Goal: Task Accomplishment & Management: Complete application form

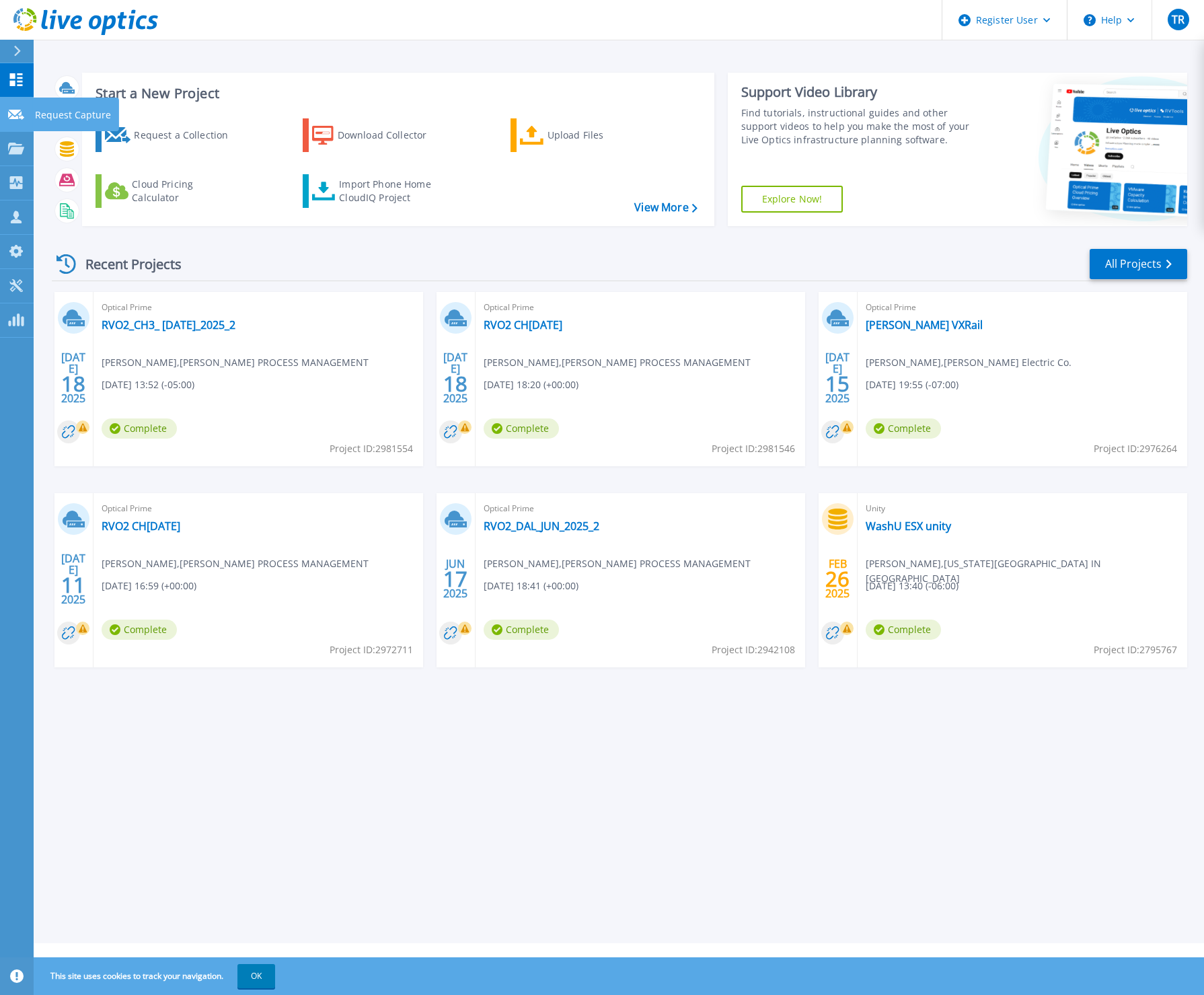
click at [10, 123] on link "Request Capture Request Capture" at bounding box center [17, 114] width 34 height 34
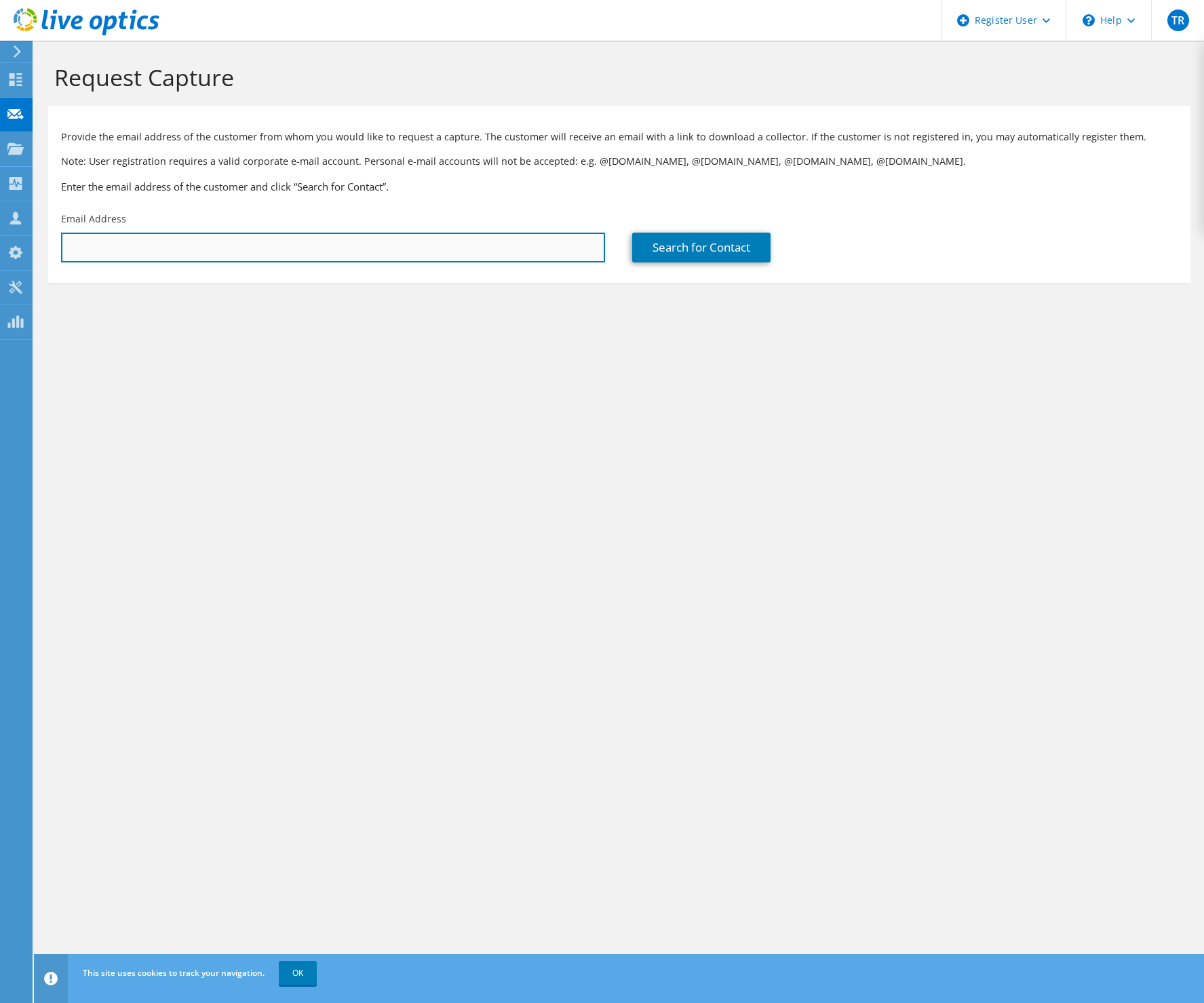
click at [507, 253] on input "text" at bounding box center [333, 247] width 544 height 30
type input "[PERSON_NAME][EMAIL_ADDRESS][DOMAIN_NAME]"
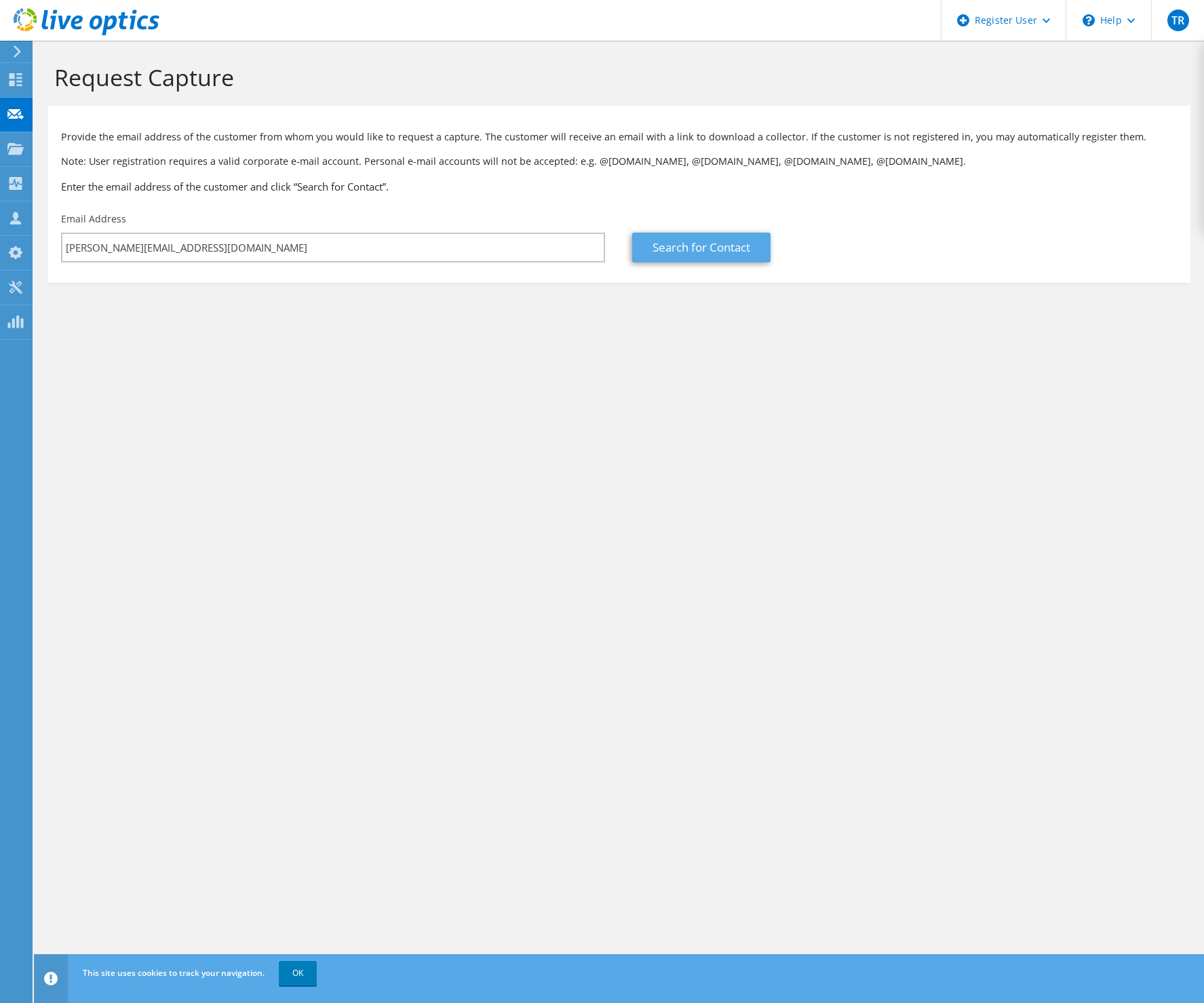
click at [691, 251] on link "Search for Contact" at bounding box center [701, 247] width 139 height 30
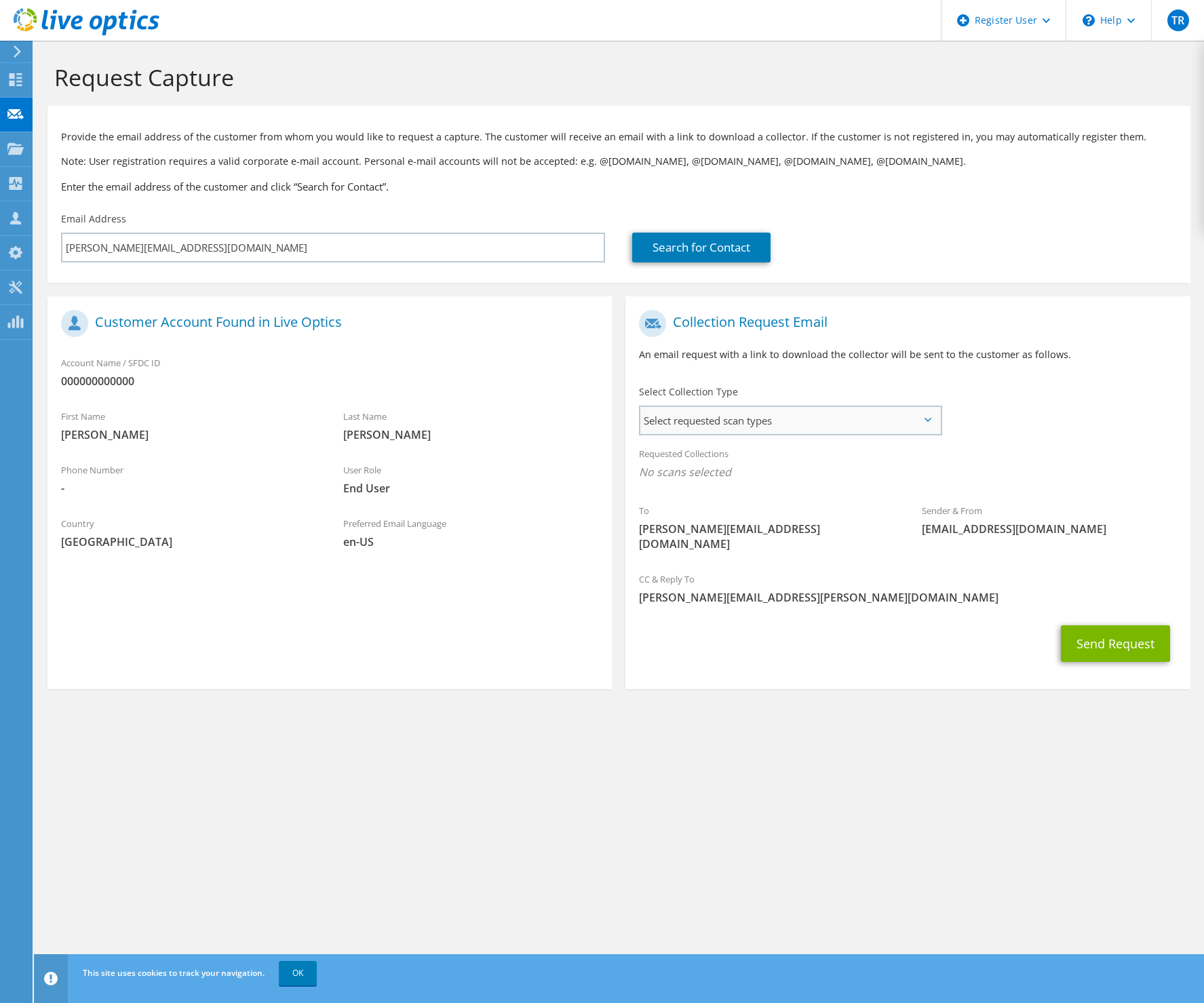
click at [745, 417] on span "Select requested scan types" at bounding box center [789, 421] width 299 height 27
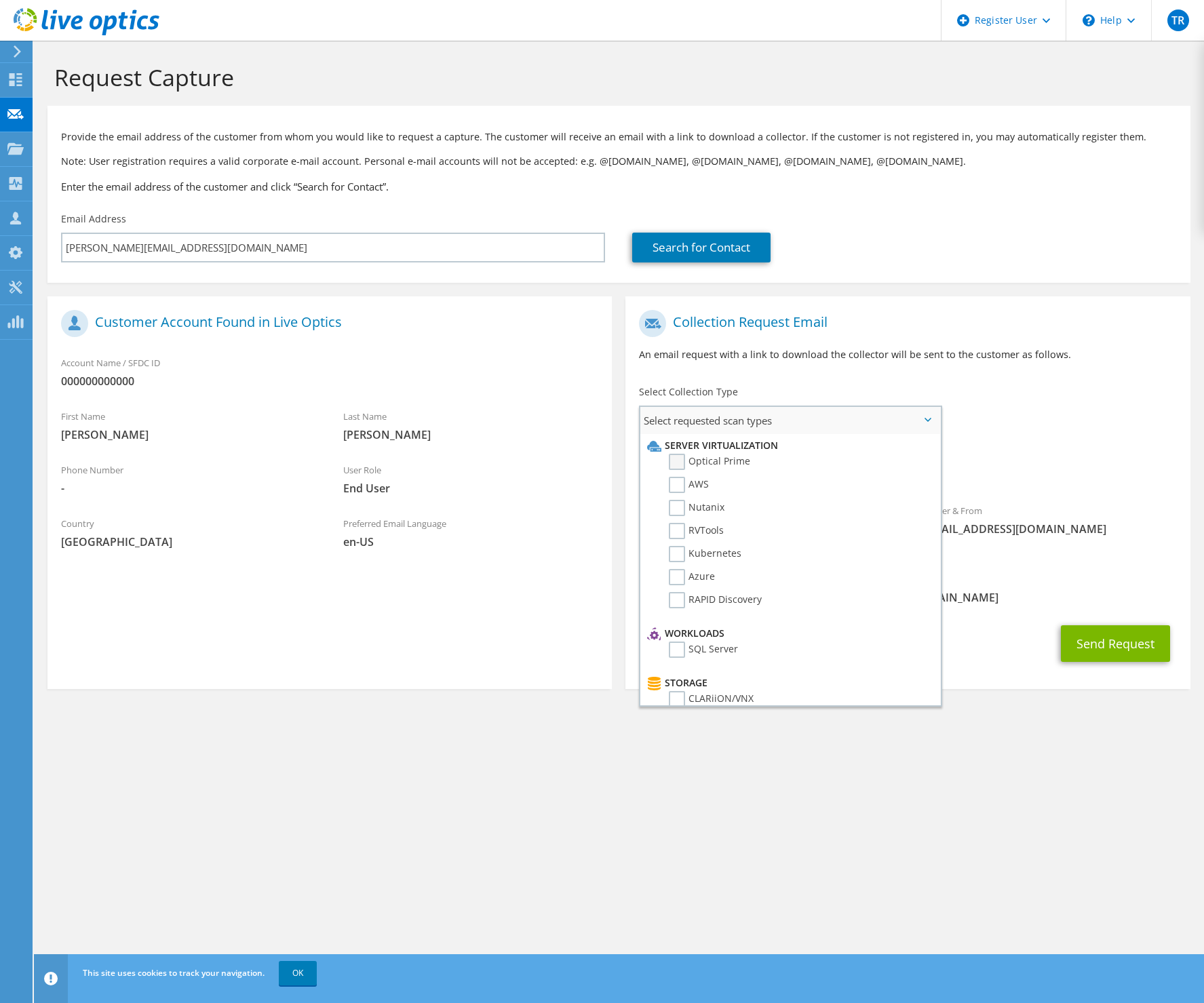
click at [733, 462] on label "Optical Prime" at bounding box center [709, 462] width 81 height 16
click at [0, 0] on input "Optical Prime" at bounding box center [0, 0] width 0 height 0
click at [1089, 511] on div "Sender & From liveoptics@liveoptics.com" at bounding box center [1049, 524] width 282 height 47
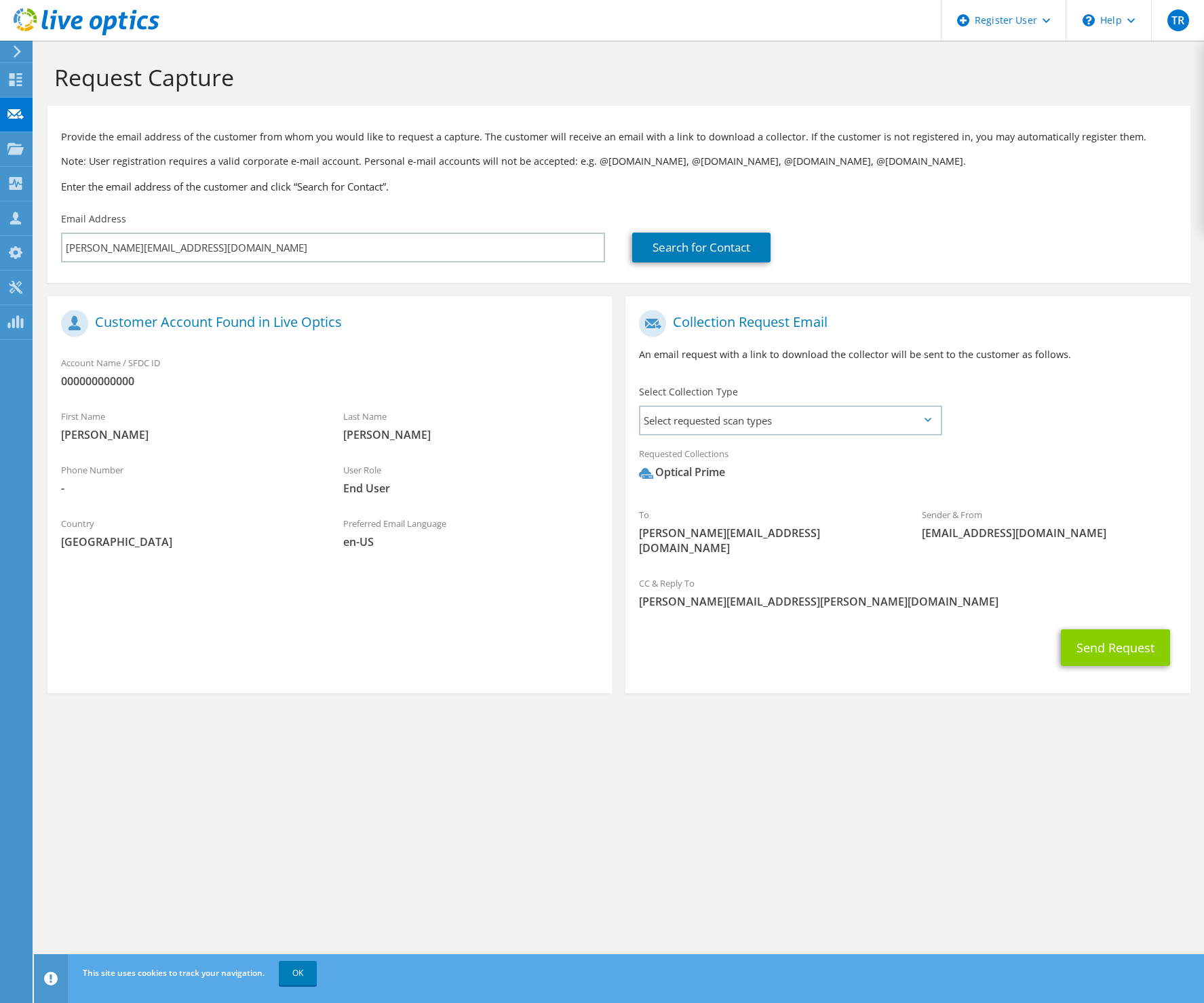
click at [1119, 636] on button "Send Request" at bounding box center [1115, 647] width 109 height 36
